Goal: Check status: Check status

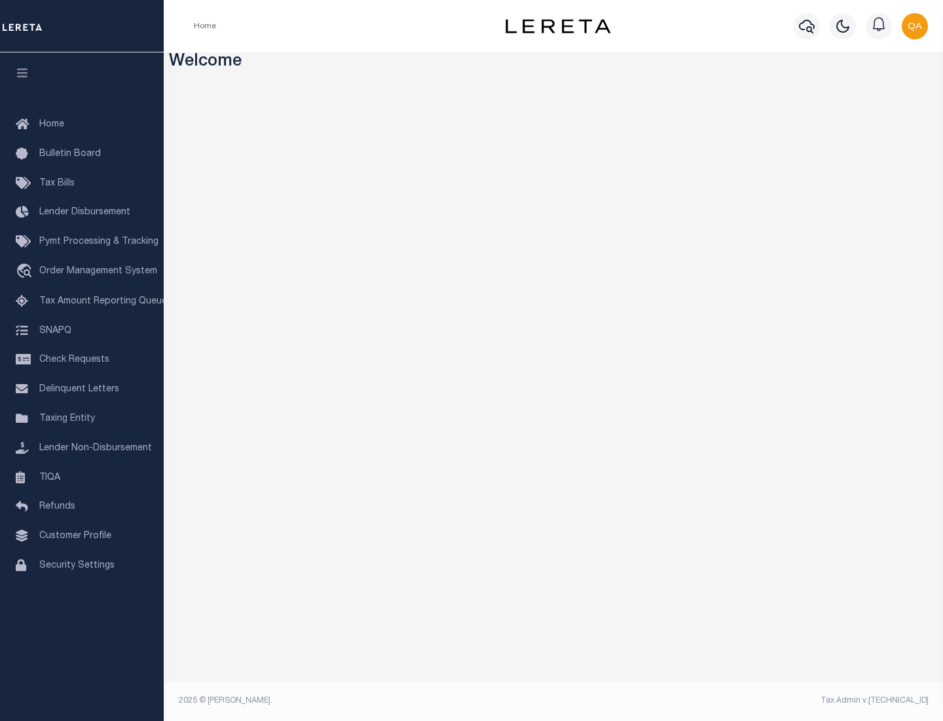
click at [82, 360] on span "Check Requests" at bounding box center [74, 359] width 70 height 9
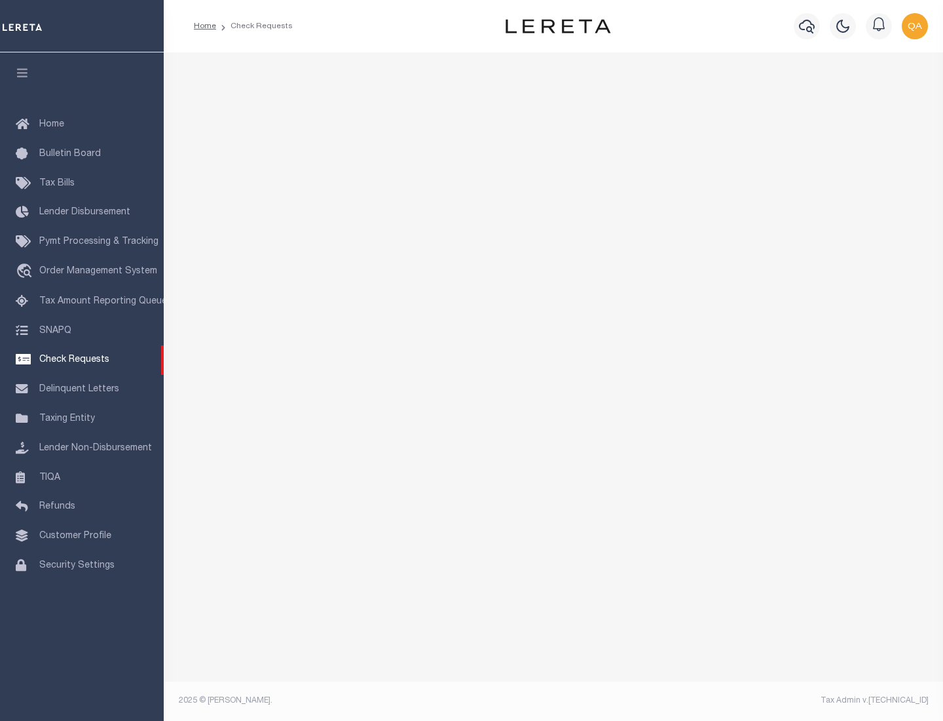
select select "50"
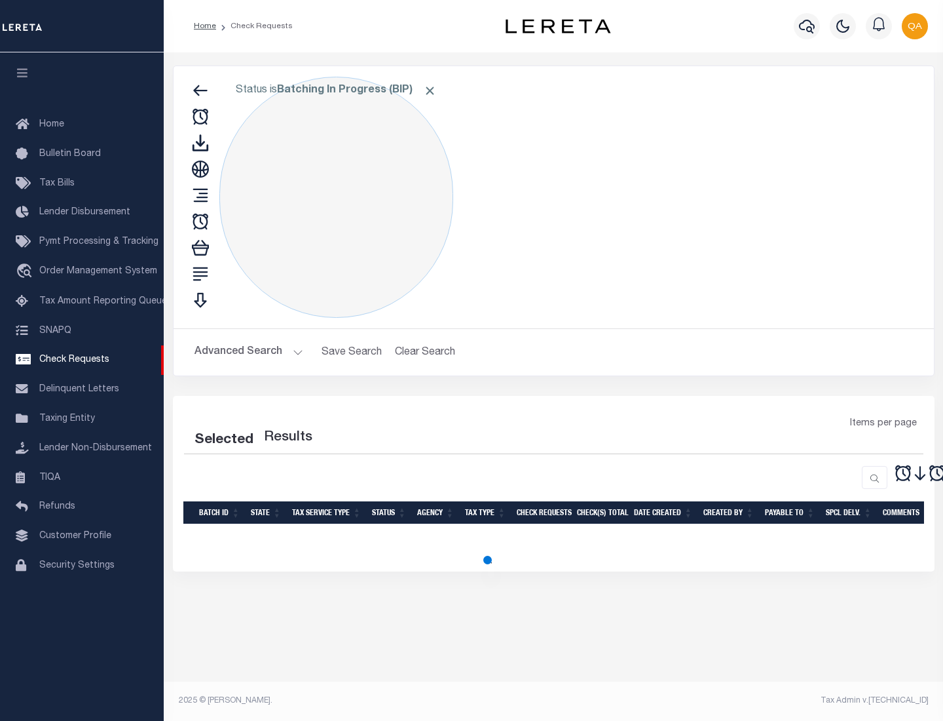
select select "50"
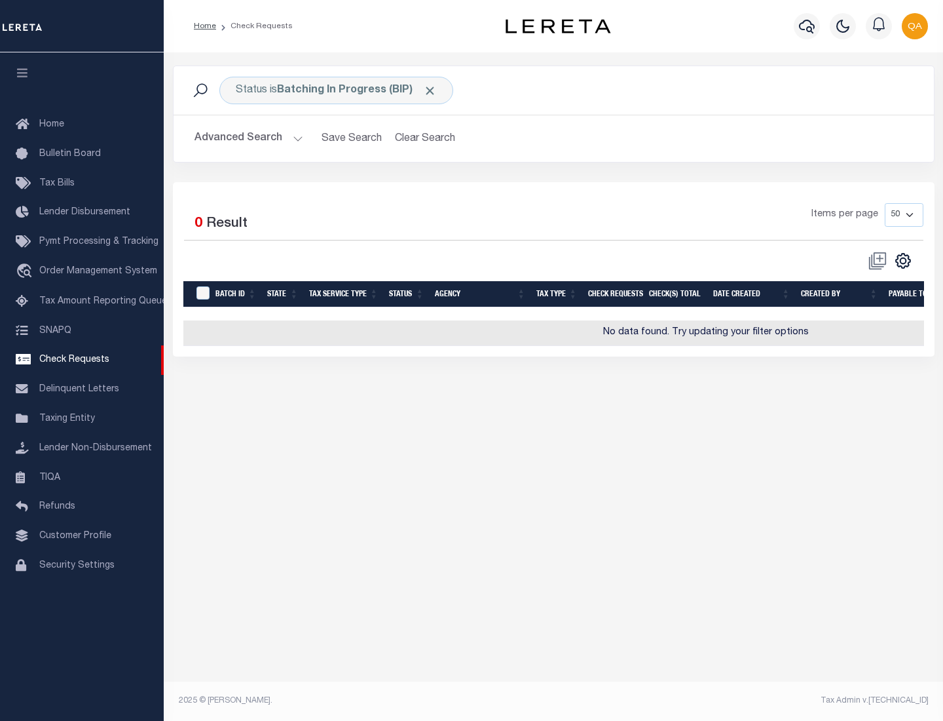
click at [430, 90] on span "Click to Remove" at bounding box center [430, 91] width 14 height 14
